Goal: Task Accomplishment & Management: Manage account settings

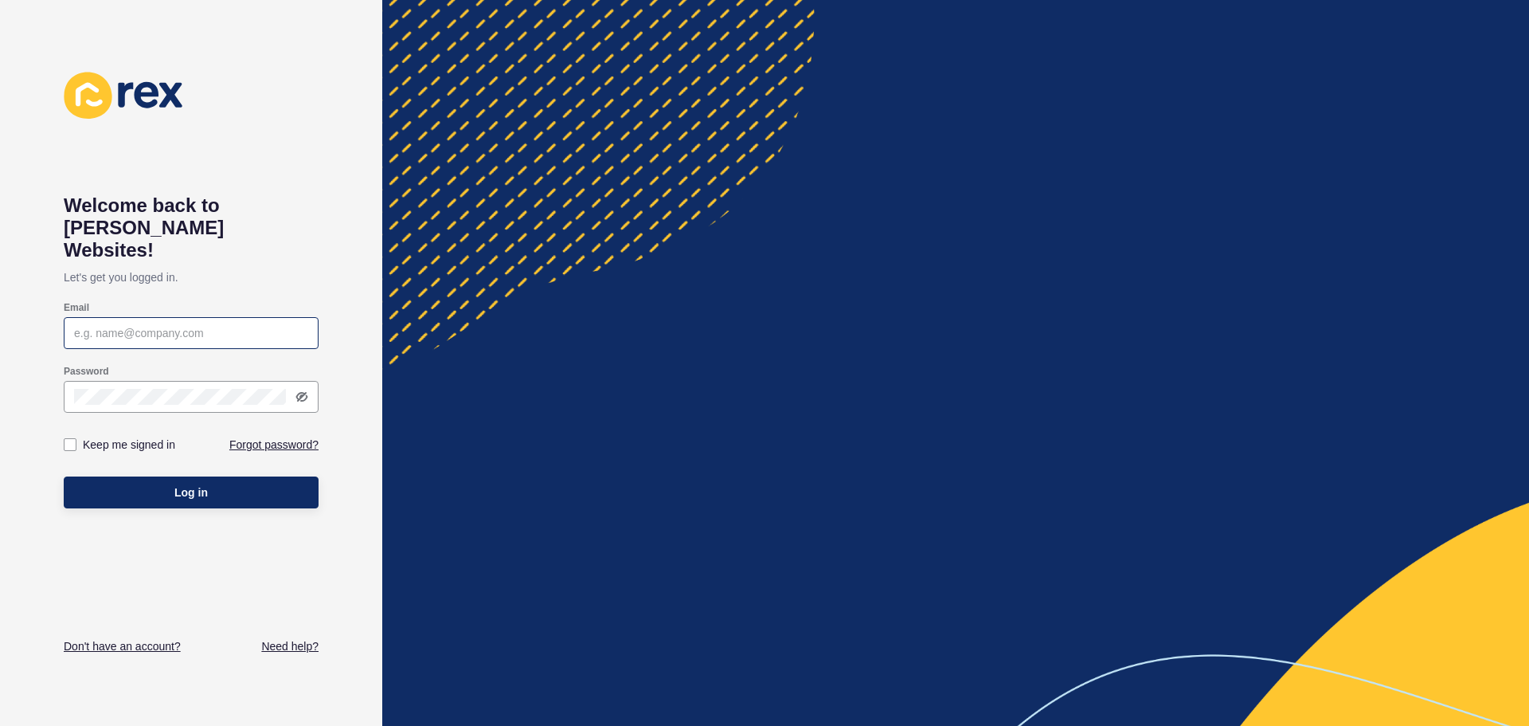
click at [188, 317] on div at bounding box center [191, 333] width 255 height 32
paste input "[EMAIL_ADDRESS][DOMAIN_NAME]"
type input "[EMAIL_ADDRESS][DOMAIN_NAME]"
click at [64, 438] on label at bounding box center [70, 444] width 13 height 13
click at [67, 440] on input "Keep me signed in" at bounding box center [72, 445] width 10 height 10
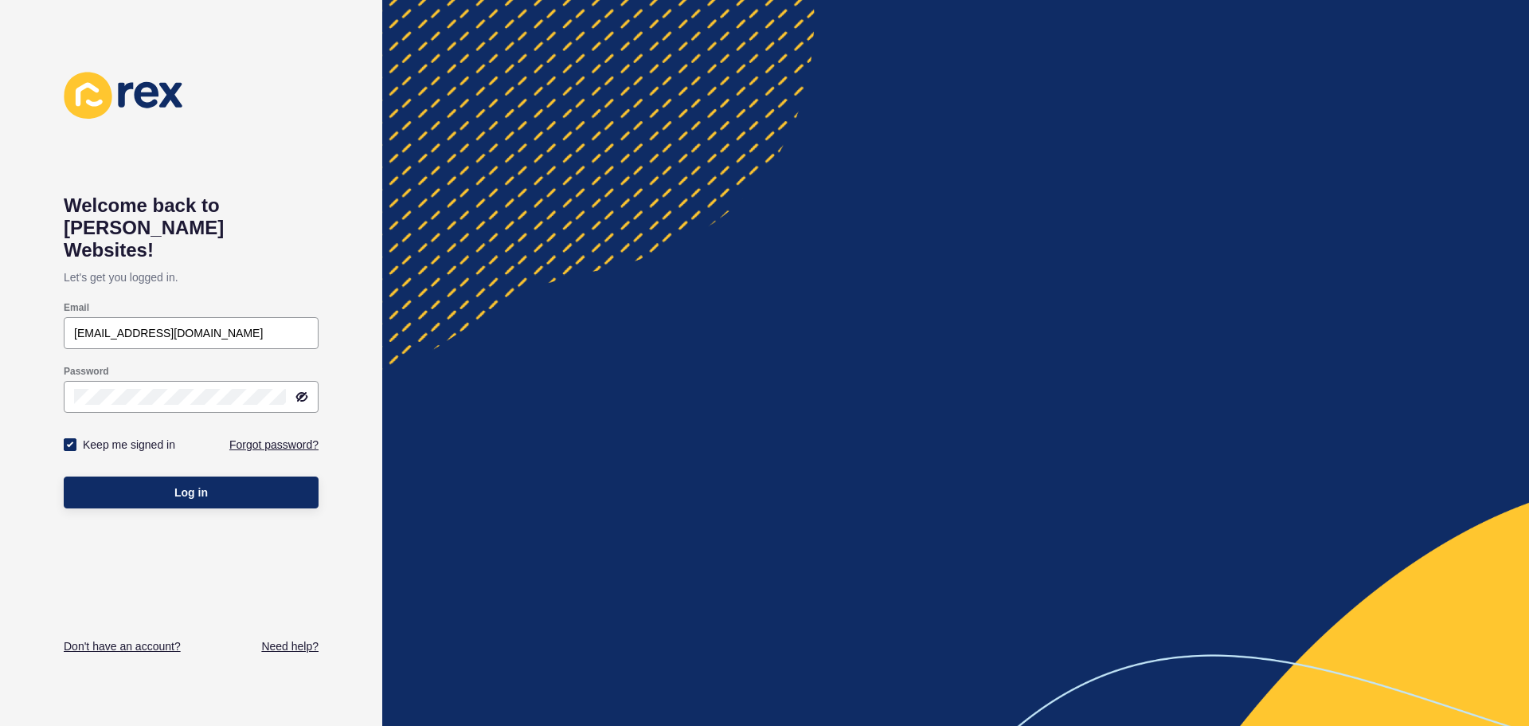
checkbox input "true"
click at [157, 476] on button "Log in" at bounding box center [191, 492] width 255 height 32
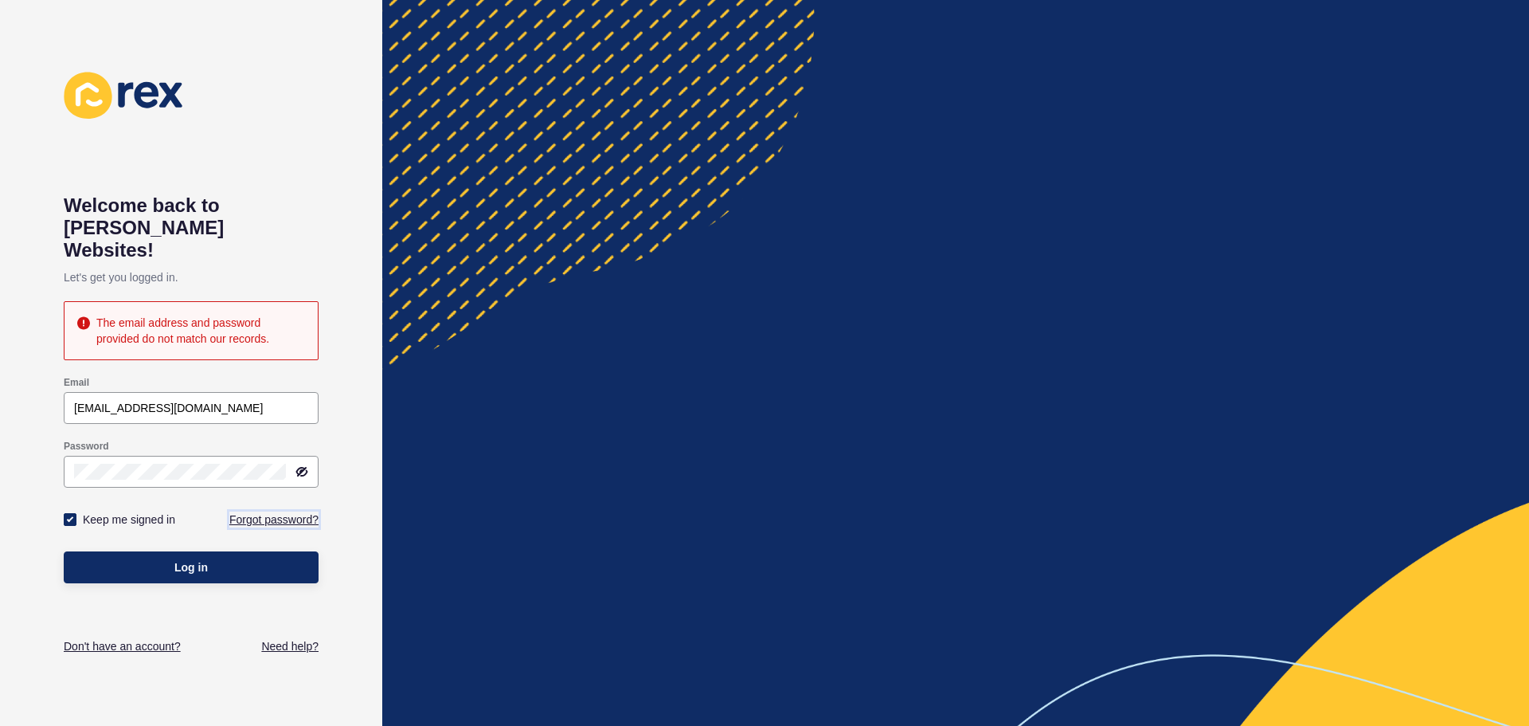
click at [282, 511] on link "Forgot password?" at bounding box center [273, 519] width 89 height 16
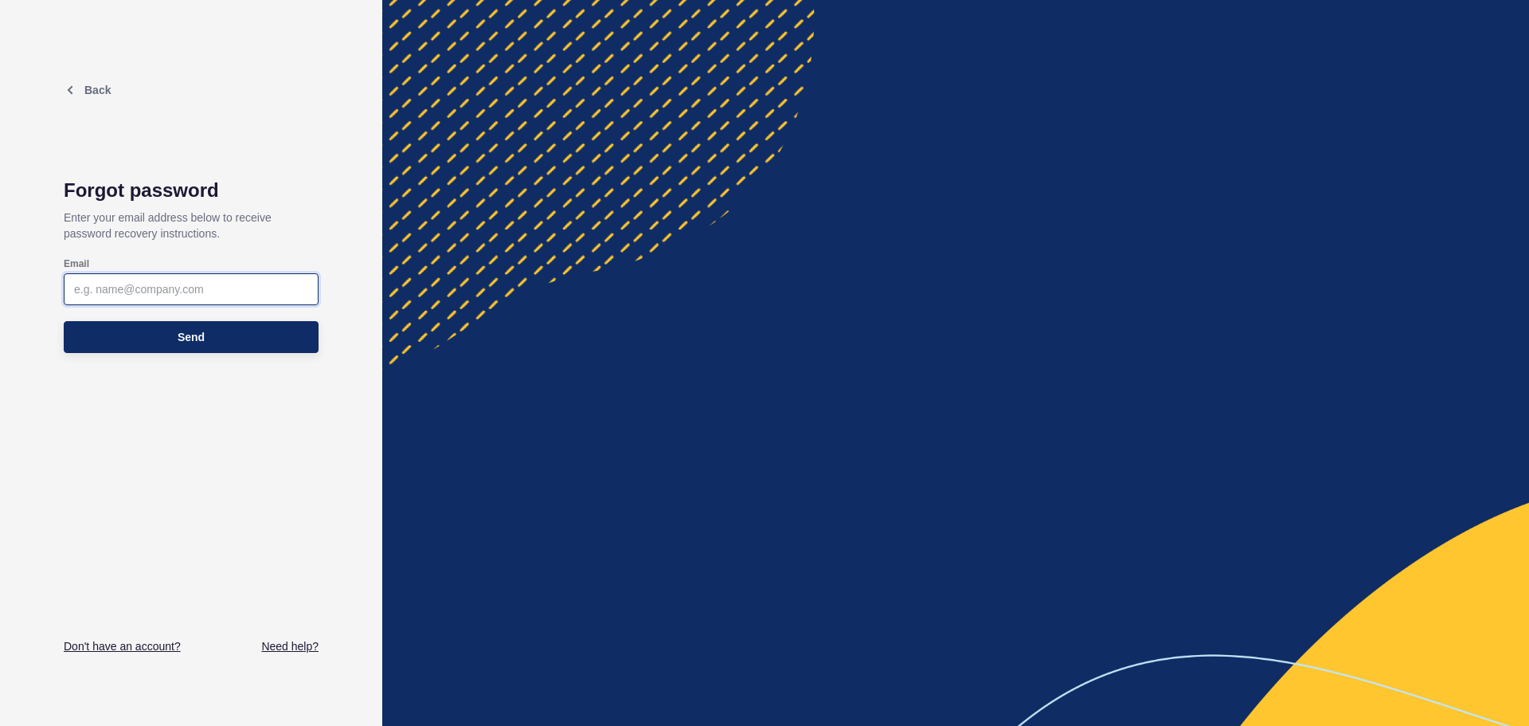
click at [245, 284] on input "Email" at bounding box center [191, 289] width 234 height 16
type input "[EMAIL_ADDRESS][DOMAIN_NAME]"
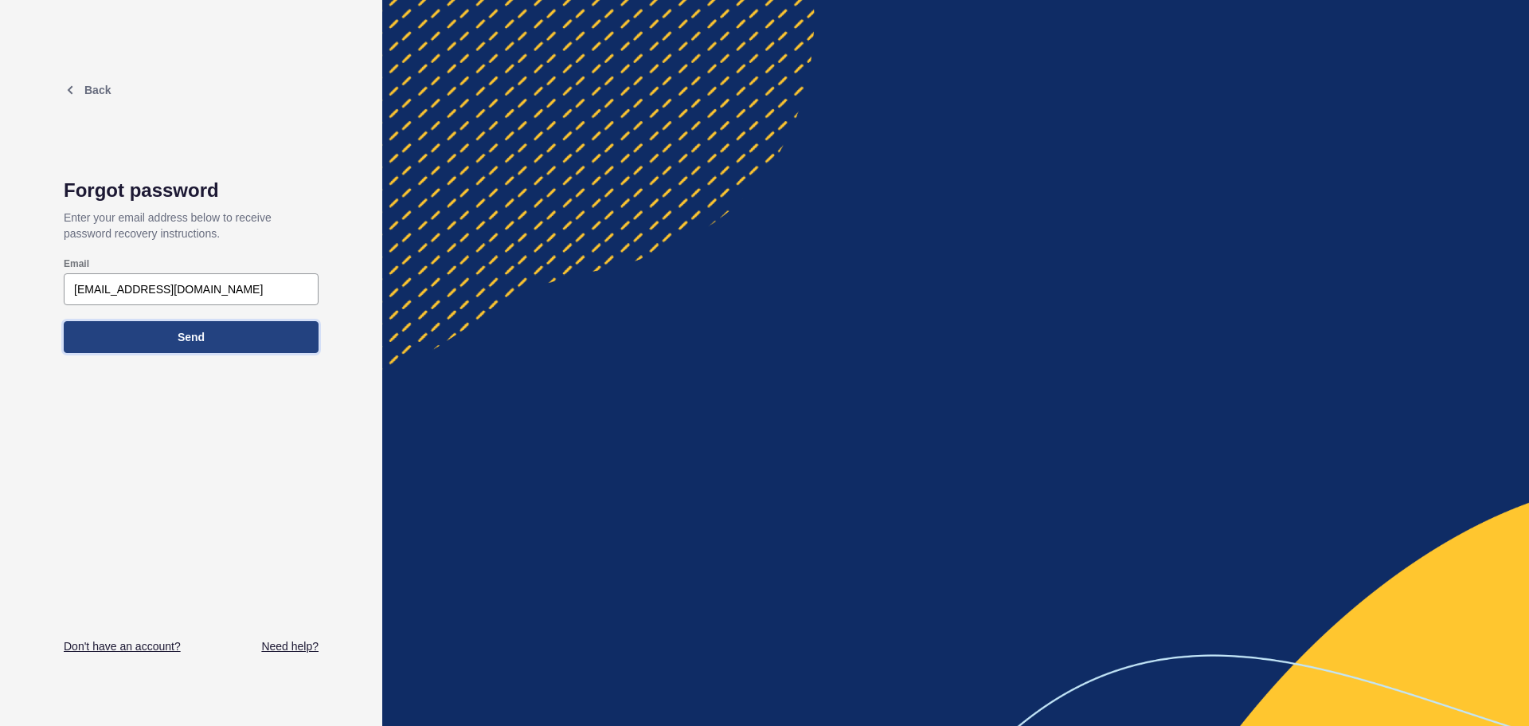
click at [223, 341] on button "Send" at bounding box center [191, 337] width 255 height 32
